Goal: Information Seeking & Learning: Learn about a topic

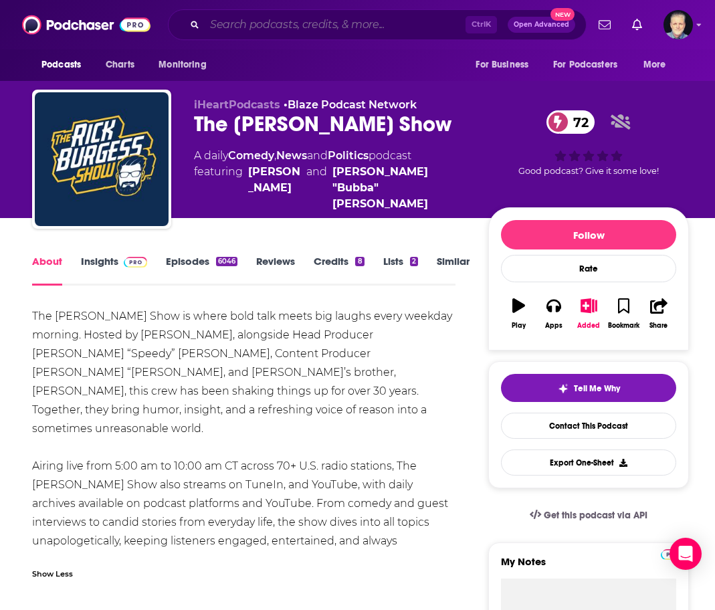
click at [315, 24] on input "Search podcasts, credits, & more..." at bounding box center [335, 24] width 261 height 21
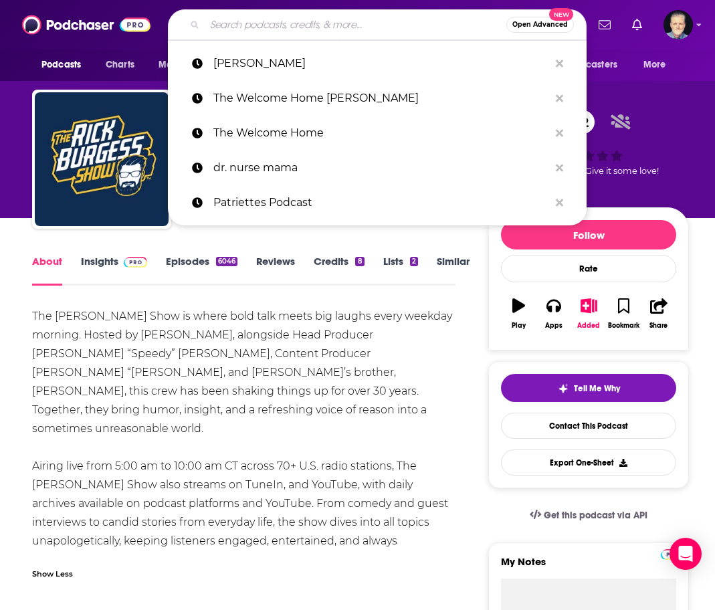
paste input "[PERSON_NAME] Wellness Revolution"
type input "[PERSON_NAME] Wellness Revolution"
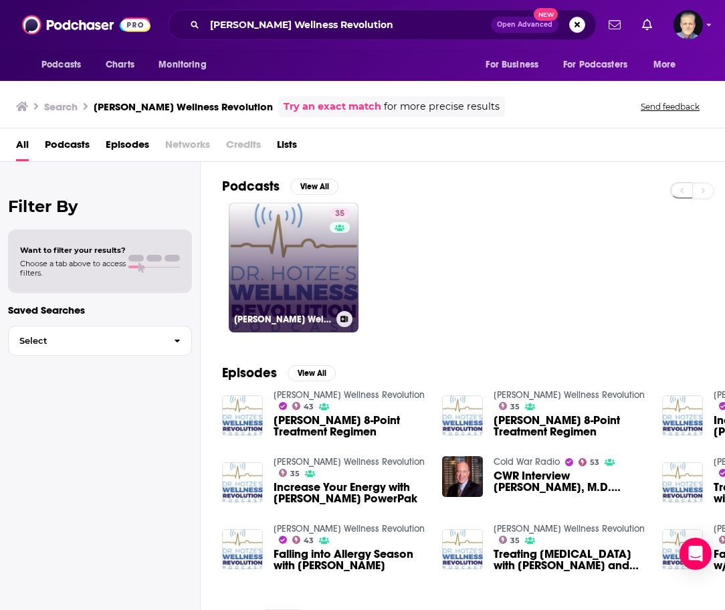
click at [301, 261] on link "35 [PERSON_NAME] Wellness Revolution" at bounding box center [294, 268] width 130 height 130
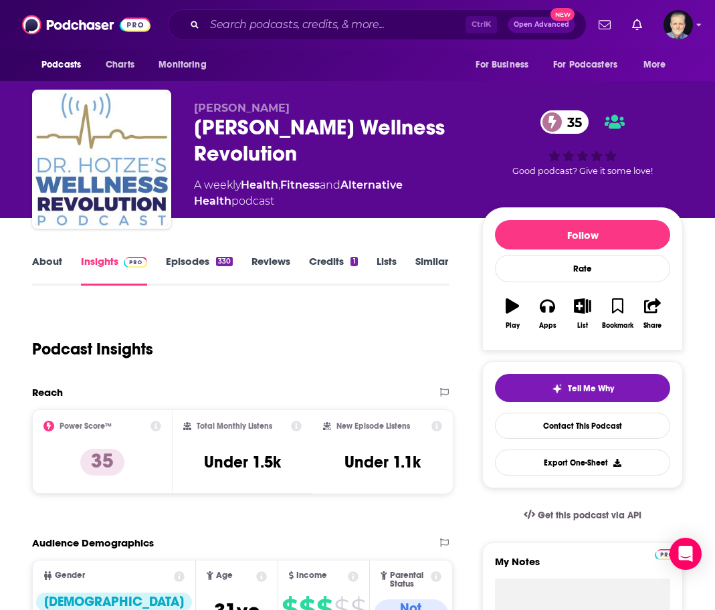
click at [47, 260] on link "About" at bounding box center [47, 270] width 30 height 31
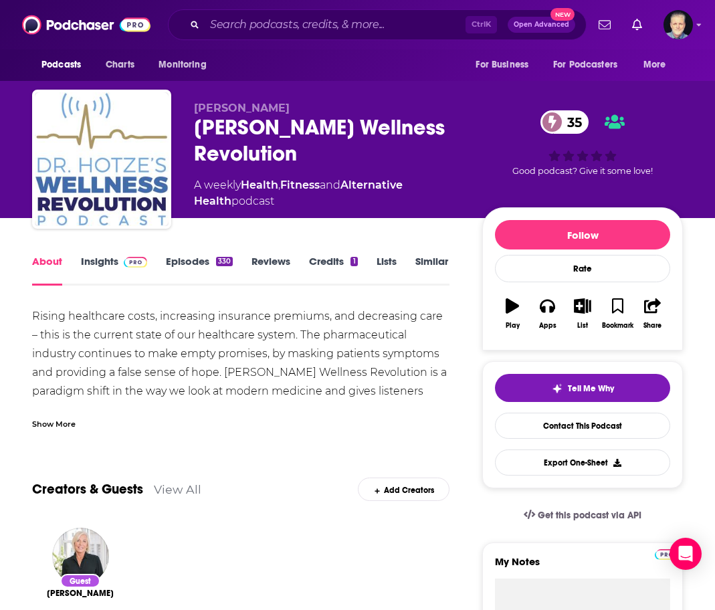
click at [66, 420] on div "Show More" at bounding box center [53, 423] width 43 height 13
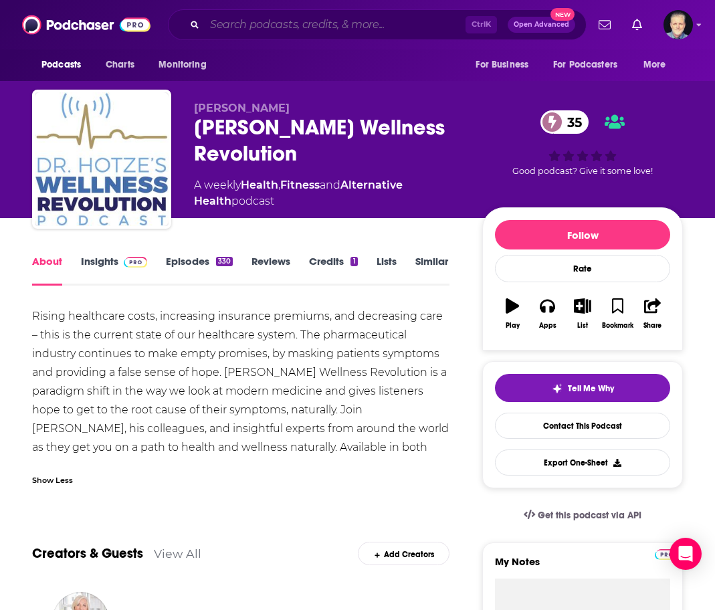
click at [359, 23] on input "Search podcasts, credits, & more..." at bounding box center [335, 24] width 261 height 21
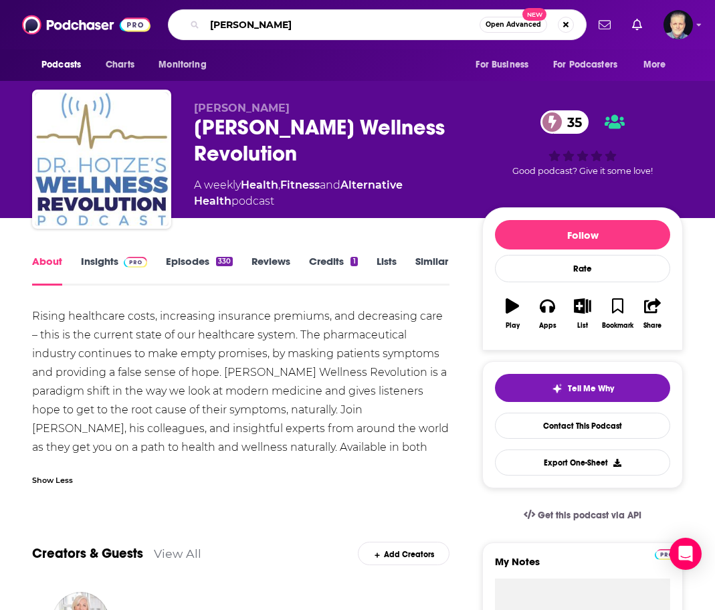
type input "[PERSON_NAME]"
